Goal: Check status: Check status

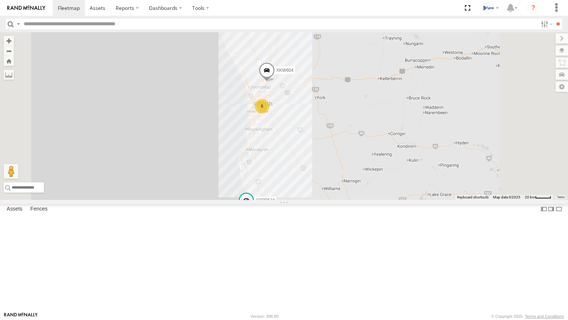
drag, startPoint x: 523, startPoint y: 144, endPoint x: 496, endPoint y: 176, distance: 41.8
click at [496, 176] on div "XKW604 5 1DDB519" at bounding box center [284, 116] width 568 height 168
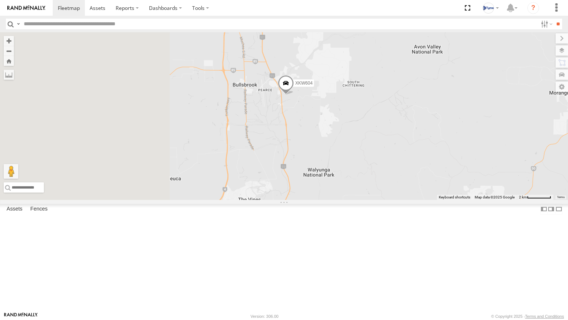
drag, startPoint x: 271, startPoint y: 206, endPoint x: 398, endPoint y: 187, distance: 128.3
click at [398, 187] on div "XKW604 1DDB519" at bounding box center [284, 116] width 568 height 168
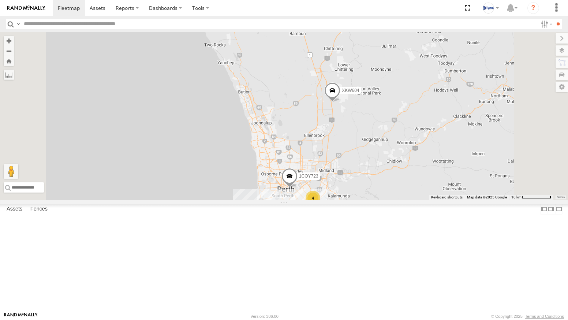
click at [0, 0] on div "1DDB519" at bounding box center [0, 0] width 0 height 0
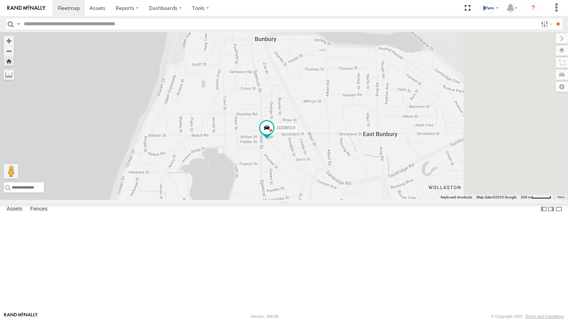
drag, startPoint x: 437, startPoint y: 242, endPoint x: 327, endPoint y: 193, distance: 120.2
click at [332, 194] on div "1DDB519" at bounding box center [284, 116] width 568 height 168
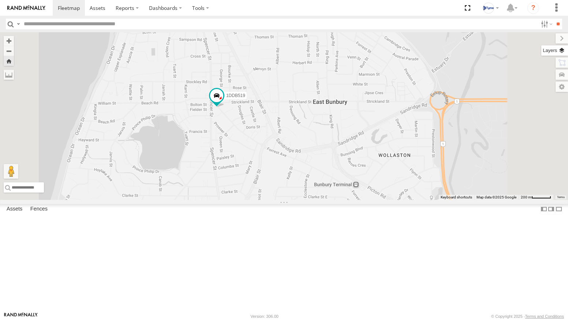
click at [564, 50] on label at bounding box center [554, 50] width 27 height 10
click at [0, 0] on span "Basemaps" at bounding box center [0, 0] width 0 height 0
click at [0, 0] on span "Satellite + Roadmap" at bounding box center [0, 0] width 0 height 0
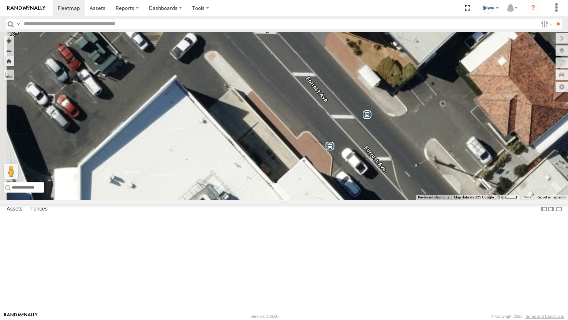
drag, startPoint x: 272, startPoint y: 109, endPoint x: 276, endPoint y: 126, distance: 16.9
click at [276, 126] on div "1DDB519" at bounding box center [284, 116] width 568 height 168
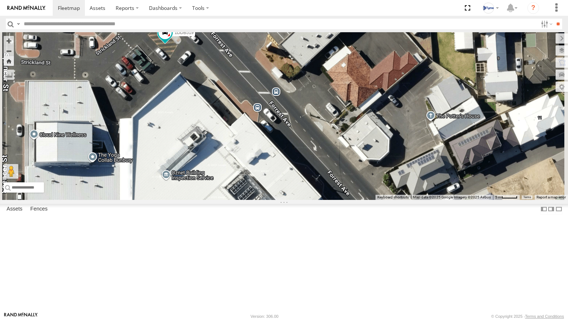
drag, startPoint x: 194, startPoint y: 283, endPoint x: 296, endPoint y: 85, distance: 222.9
click at [296, 85] on div "1DDB519 Keyboard shortcuts Map Data Map data ©2025 Google Imagery ©2025 Airbus …" at bounding box center [284, 116] width 568 height 168
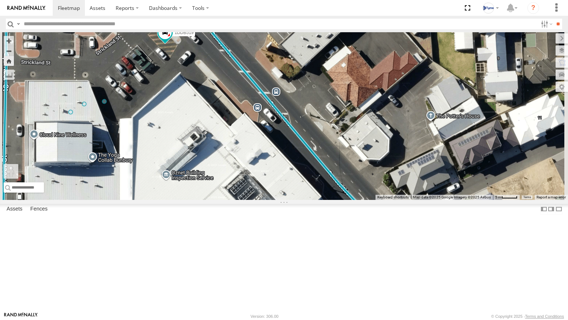
drag, startPoint x: 196, startPoint y: 282, endPoint x: 301, endPoint y: 82, distance: 225.7
click at [301, 82] on div "1DDB519 To activate drag with keyboard, press Alt + Enter. Once in keyboard dra…" at bounding box center [284, 116] width 568 height 168
